Goal: Information Seeking & Learning: Find specific fact

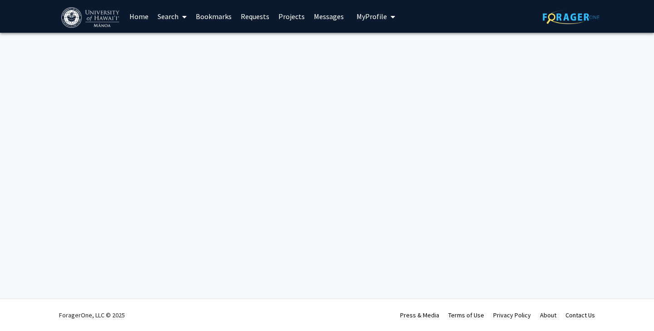
click at [141, 17] on link "Home" at bounding box center [139, 16] width 28 height 32
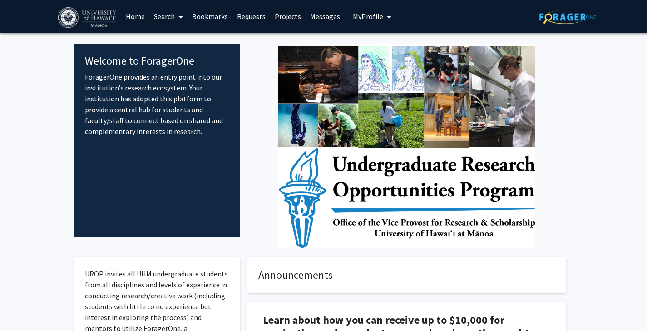
click at [214, 17] on link "Bookmarks" at bounding box center [210, 16] width 45 height 32
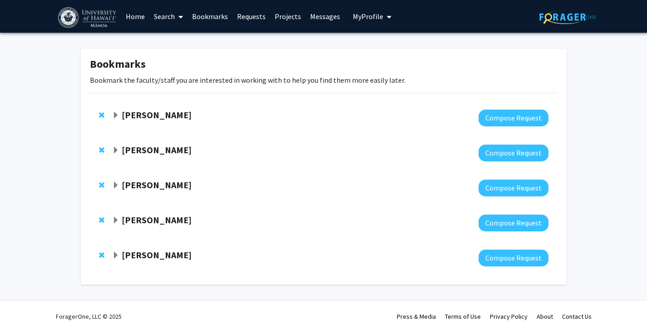
click at [165, 15] on link "Search" at bounding box center [168, 16] width 38 height 32
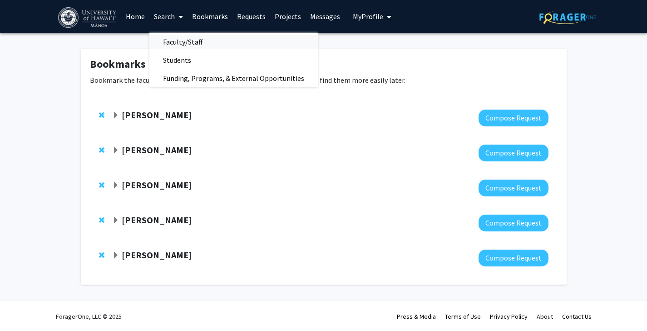
click at [188, 37] on span "Faculty/Staff" at bounding box center [182, 42] width 67 height 18
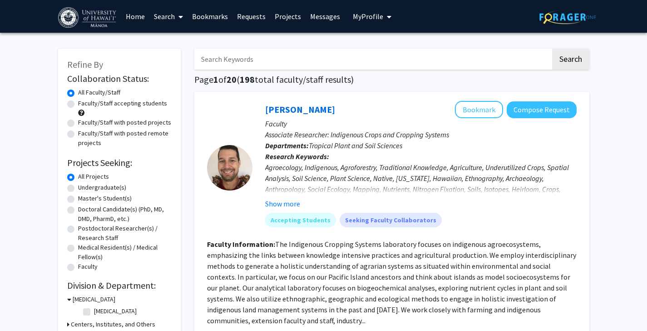
click at [229, 59] on input "Search Keywords" at bounding box center [372, 59] width 357 height 21
paste input "[PERSON_NAME]"
type input "[PERSON_NAME]"
click at [552, 49] on button "Search" at bounding box center [570, 59] width 37 height 21
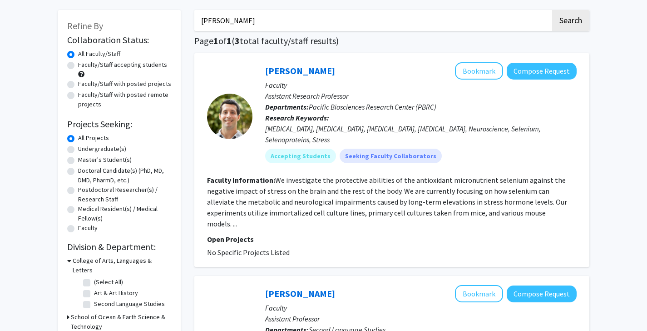
scroll to position [29, 0]
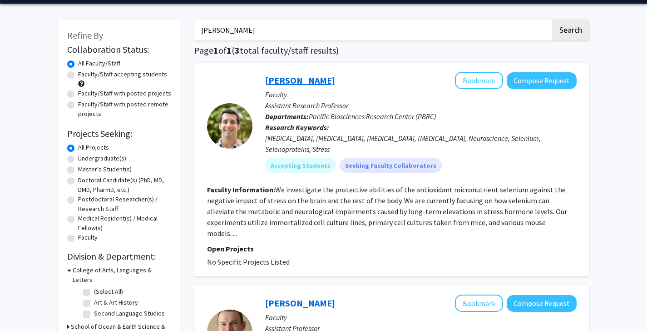
click at [295, 82] on link "[PERSON_NAME]" at bounding box center [300, 79] width 70 height 11
